Goal: Transaction & Acquisition: Purchase product/service

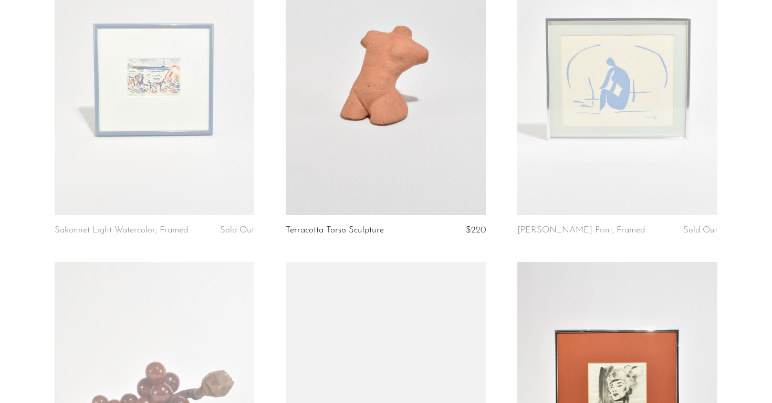
scroll to position [359, 0]
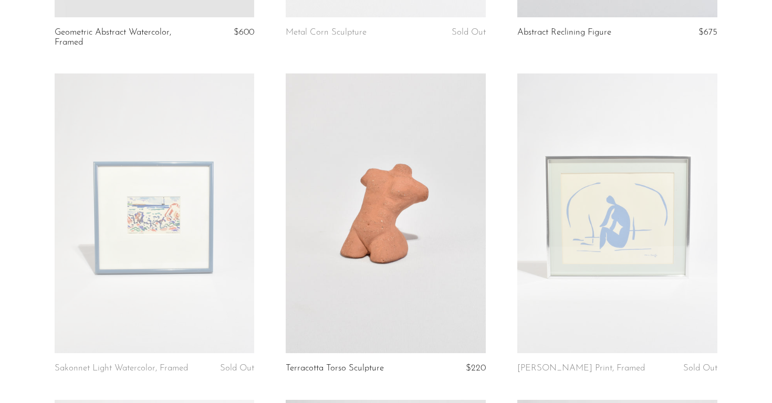
click at [647, 228] on link at bounding box center [617, 213] width 200 height 280
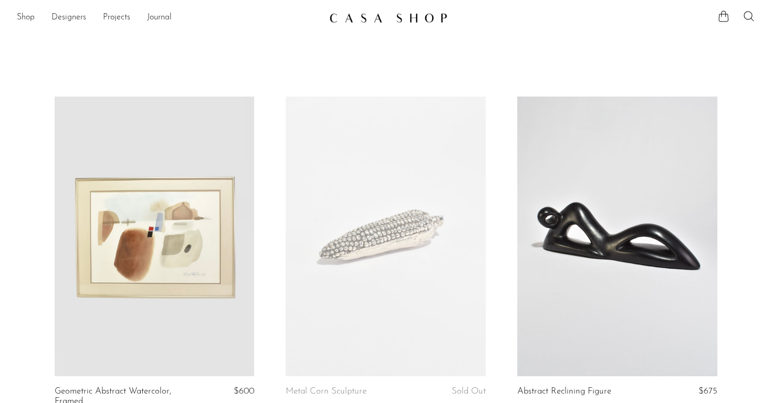
scroll to position [0, 0]
click at [24, 17] on link "Shop" at bounding box center [26, 18] width 18 height 14
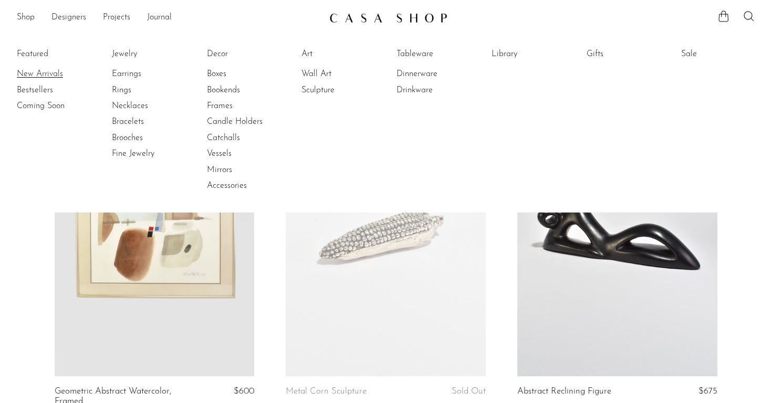
click at [30, 71] on link "New Arrivals" at bounding box center [56, 74] width 79 height 12
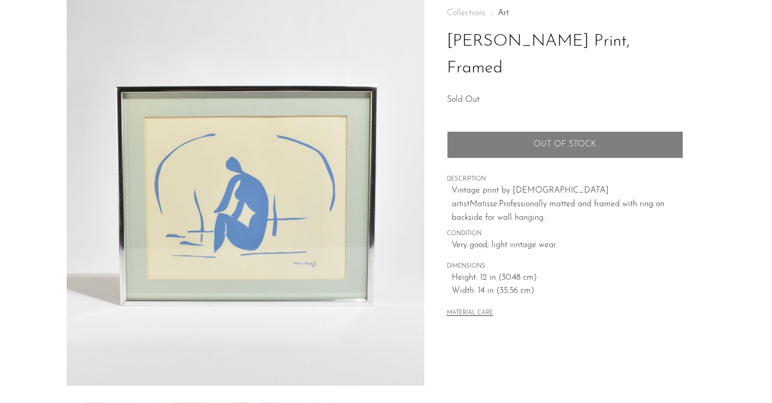
scroll to position [55, 0]
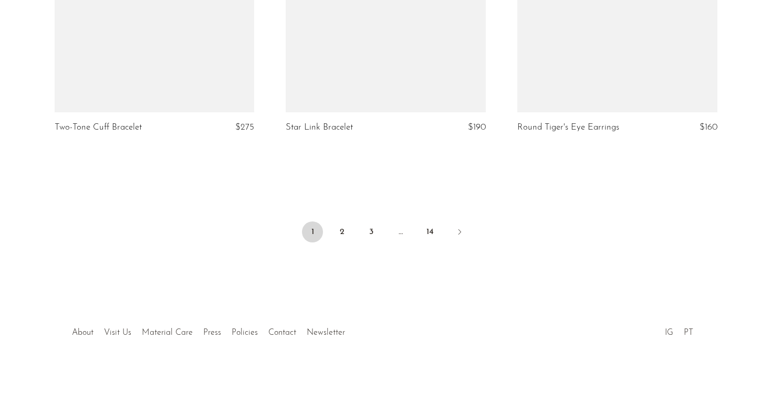
scroll to position [3880, 0]
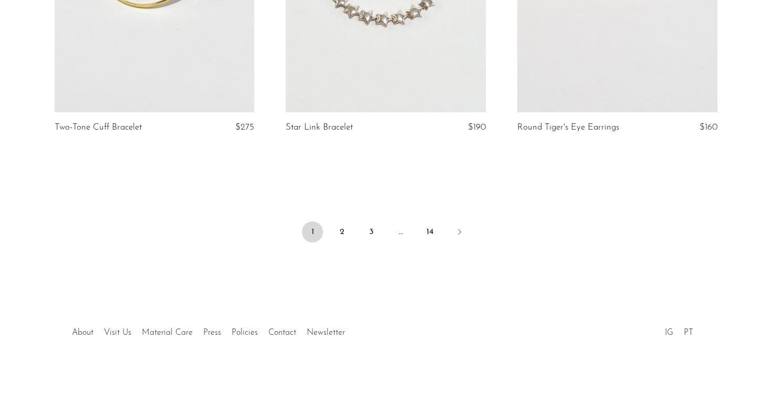
click at [336, 243] on li "2" at bounding box center [341, 233] width 21 height 23
click at [336, 237] on link "2" at bounding box center [341, 232] width 21 height 21
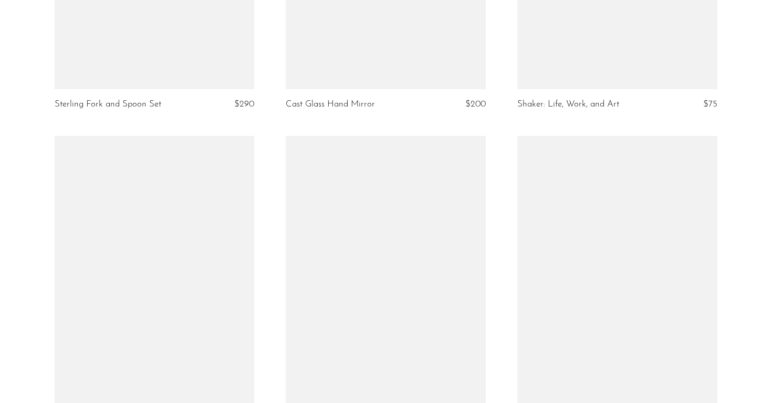
scroll to position [1990, 0]
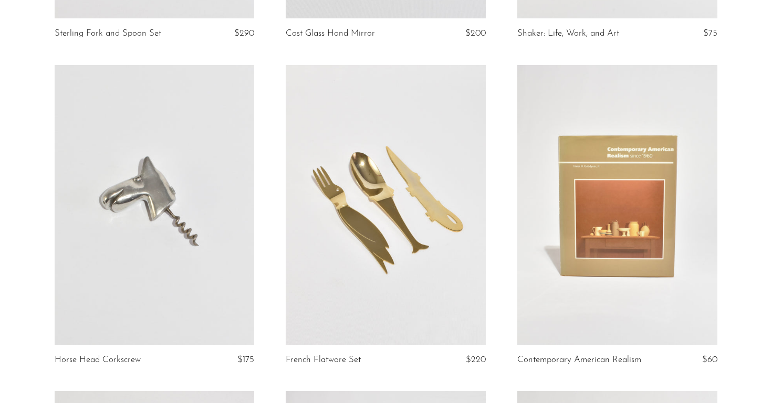
click at [114, 225] on link at bounding box center [155, 205] width 200 height 280
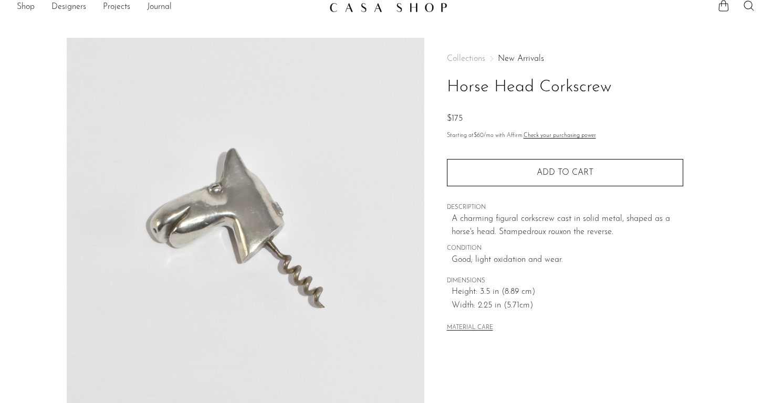
scroll to position [10, 0]
